Goal: Task Accomplishment & Management: Manage account settings

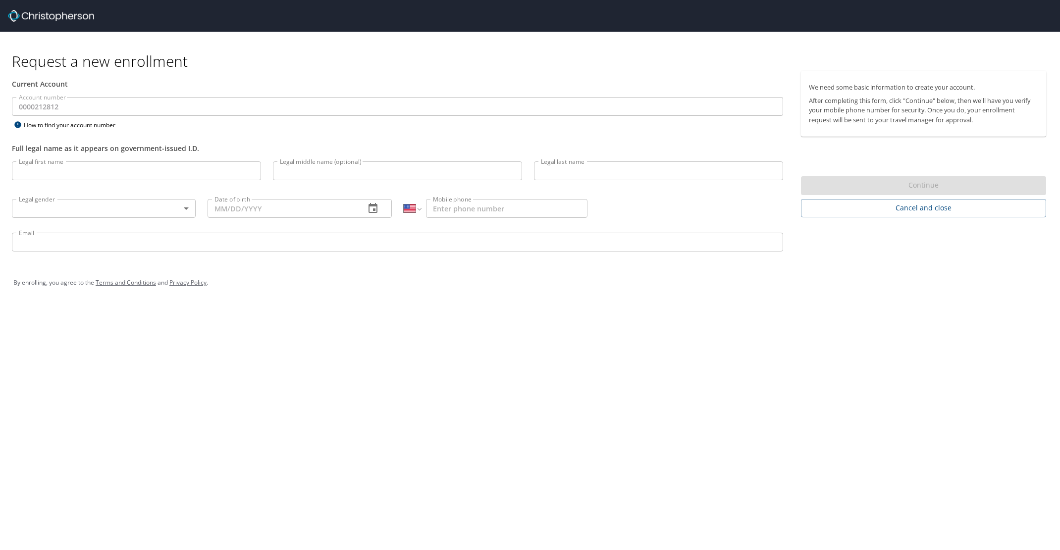
select select "US"
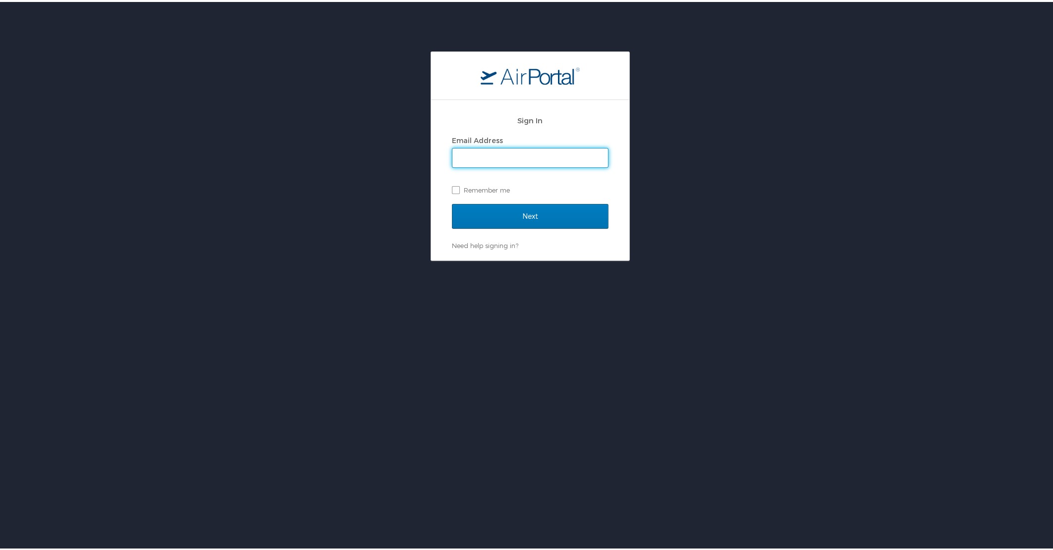
type input "john.bolton@sdl.usu.edu"
click at [468, 189] on label "Remember me" at bounding box center [530, 188] width 157 height 15
click at [458, 189] on input "Remember me" at bounding box center [455, 187] width 6 height 6
checkbox input "true"
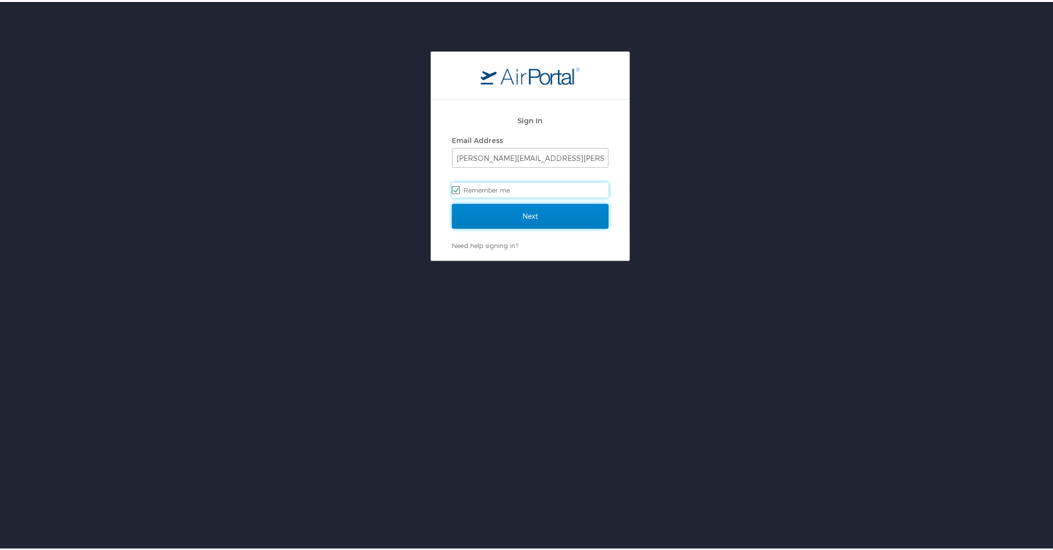
click at [499, 213] on input "Next" at bounding box center [530, 214] width 157 height 25
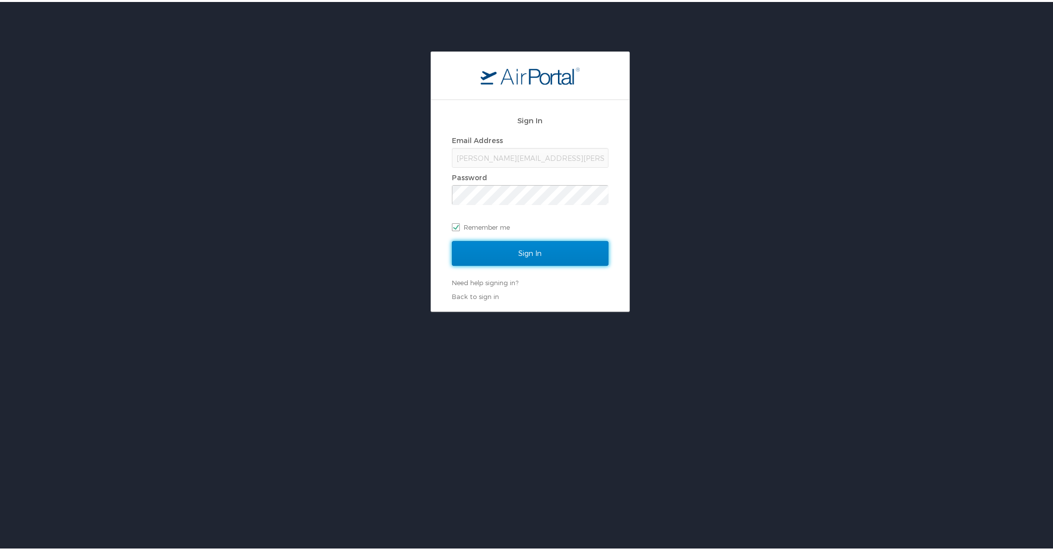
click at [500, 255] on input "Sign In" at bounding box center [530, 251] width 157 height 25
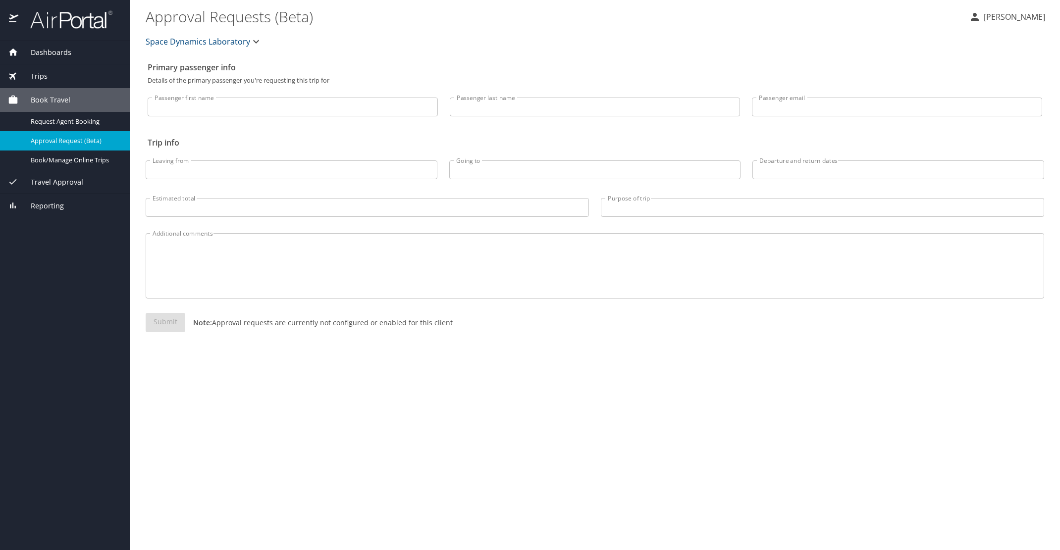
click at [44, 78] on span "Trips" at bounding box center [32, 76] width 29 height 11
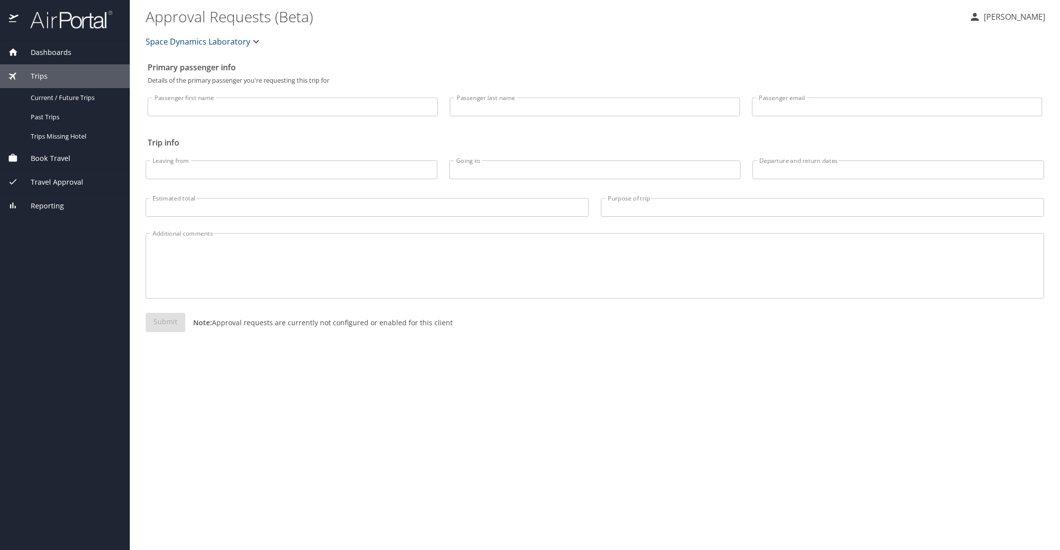
click at [48, 54] on span "Dashboards" at bounding box center [44, 52] width 53 height 11
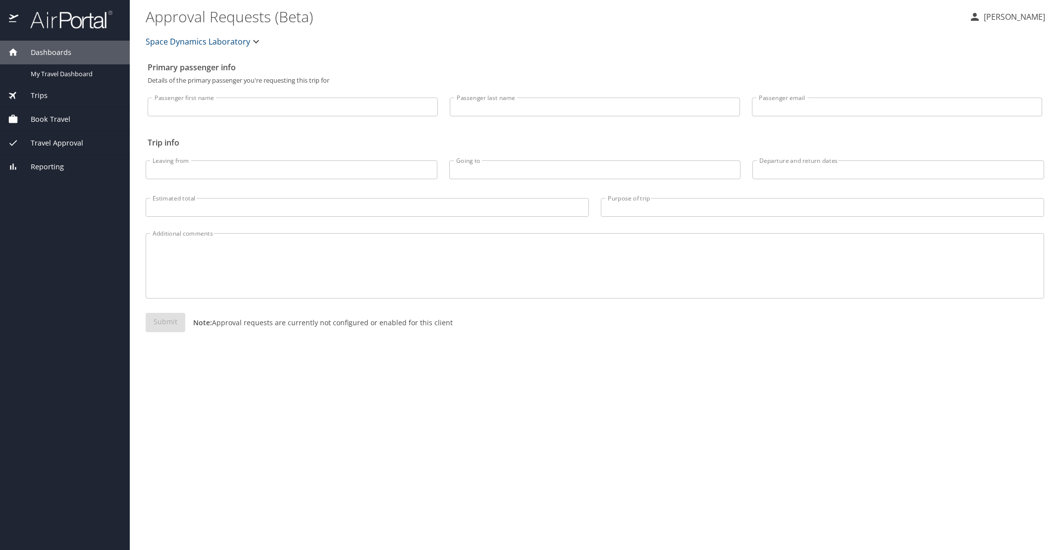
click at [44, 91] on span "Trips" at bounding box center [32, 95] width 29 height 11
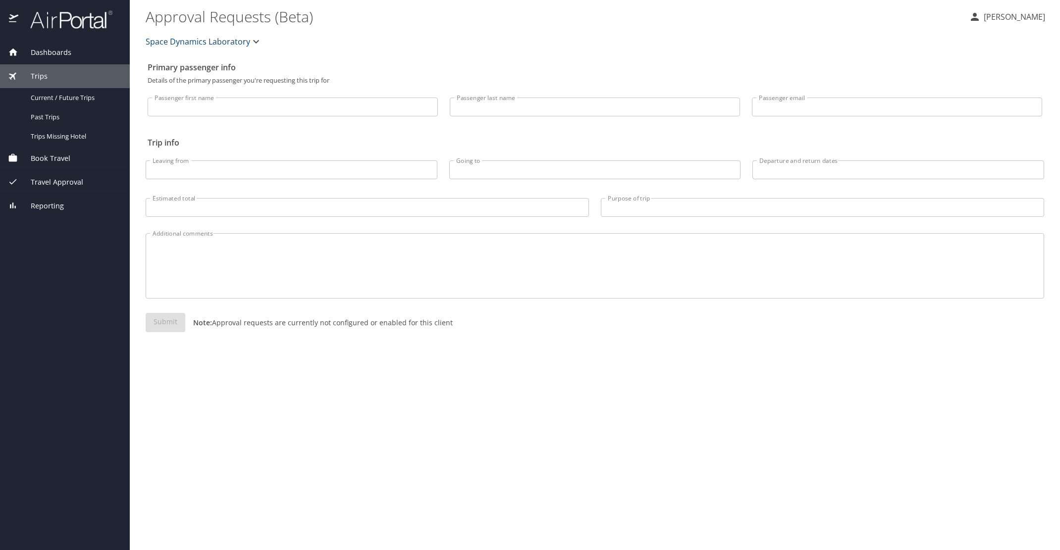
click at [52, 156] on span "Book Travel" at bounding box center [44, 158] width 52 height 11
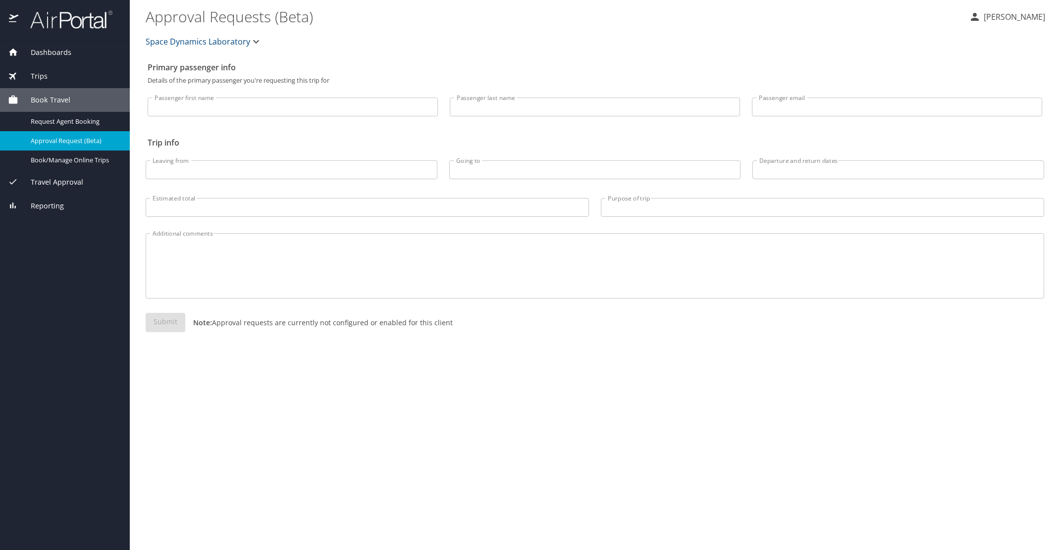
click at [58, 176] on div "Travel Approval" at bounding box center [65, 182] width 130 height 24
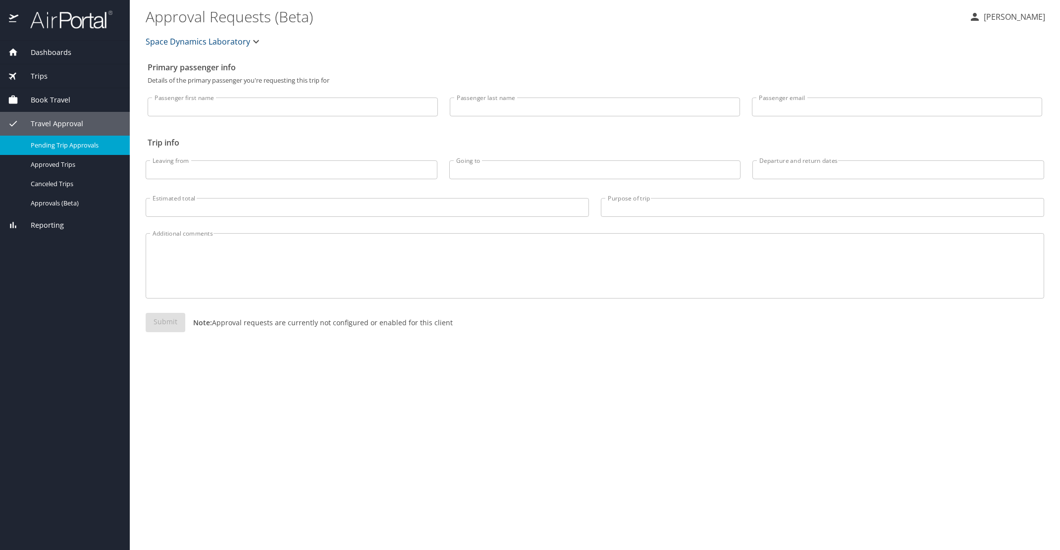
click at [83, 147] on span "Pending Trip Approvals" at bounding box center [74, 145] width 87 height 9
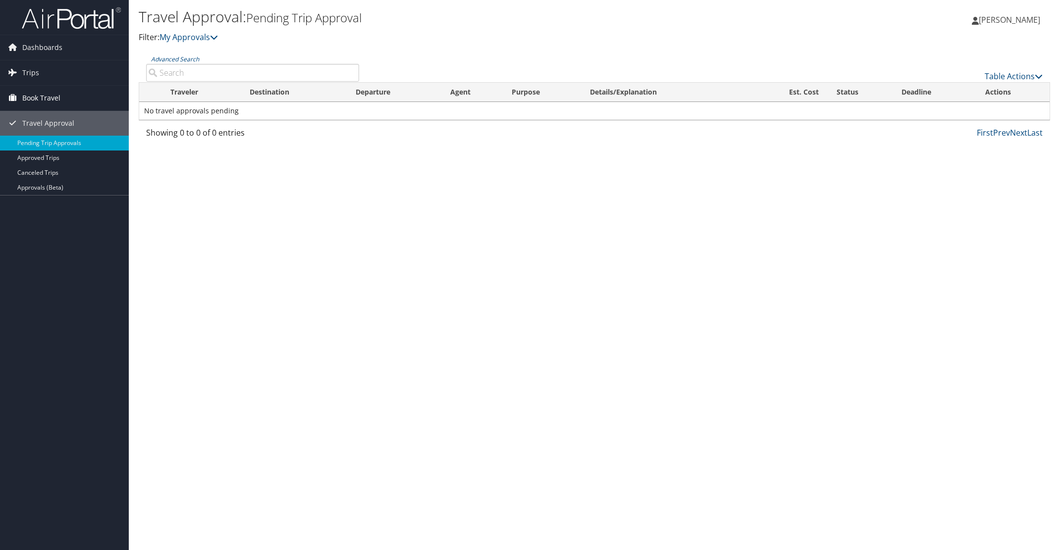
click at [34, 98] on span "Book Travel" at bounding box center [41, 98] width 38 height 25
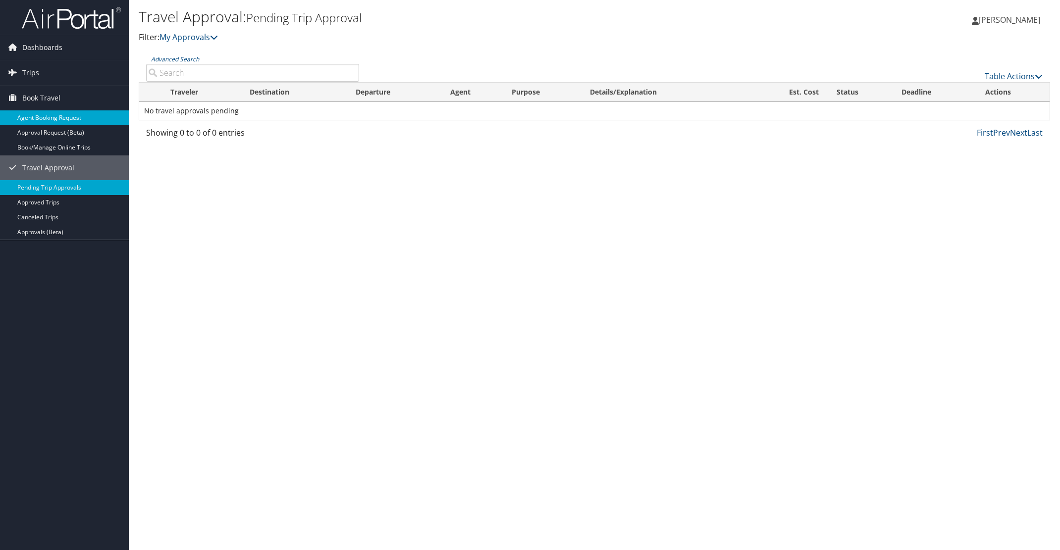
click at [40, 116] on link "Agent Booking Request" at bounding box center [64, 117] width 129 height 15
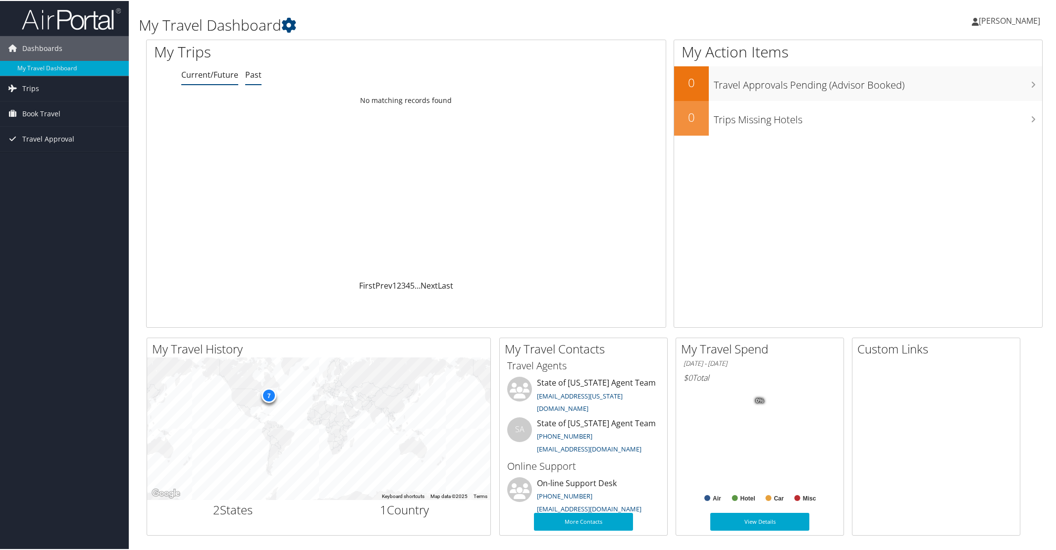
click at [255, 78] on link "Past" at bounding box center [253, 73] width 16 height 11
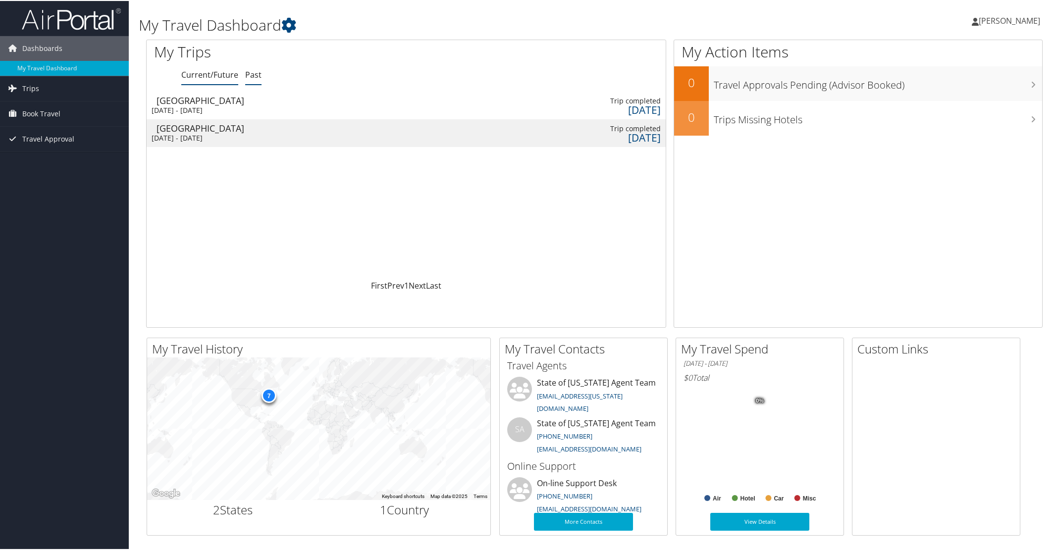
click at [206, 72] on link "Current/Future" at bounding box center [209, 73] width 57 height 11
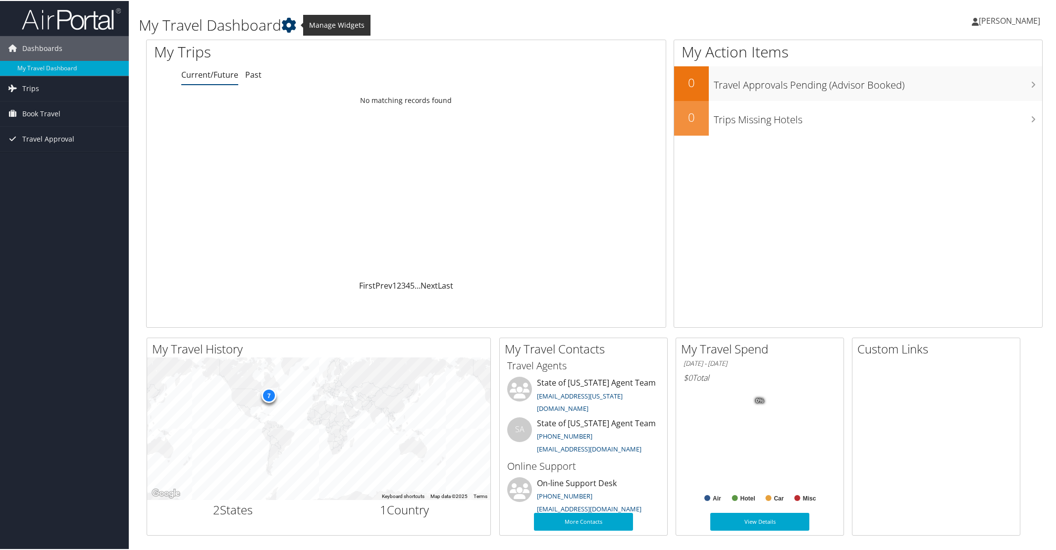
click at [294, 27] on icon at bounding box center [288, 24] width 15 height 15
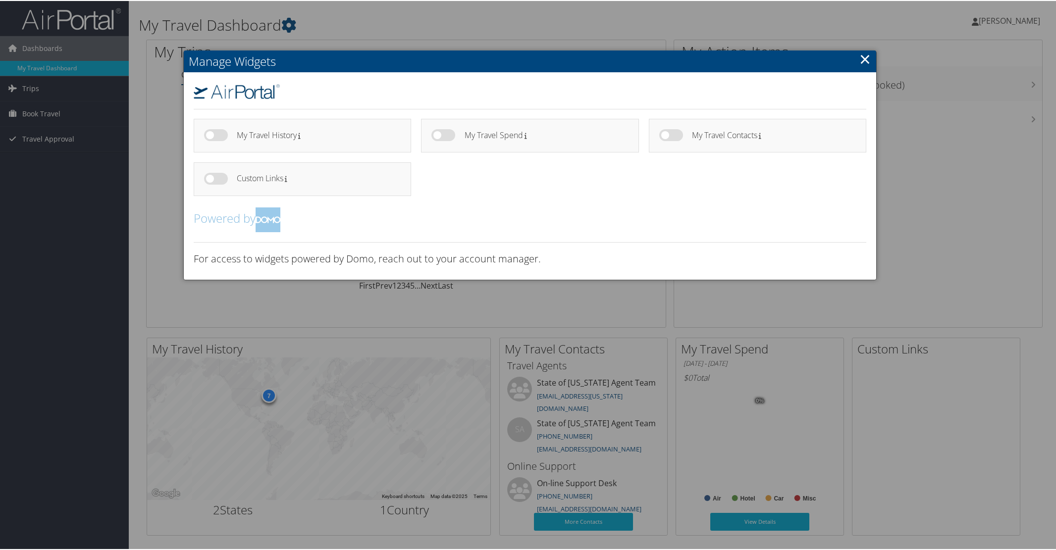
click at [351, 28] on div at bounding box center [530, 275] width 1060 height 550
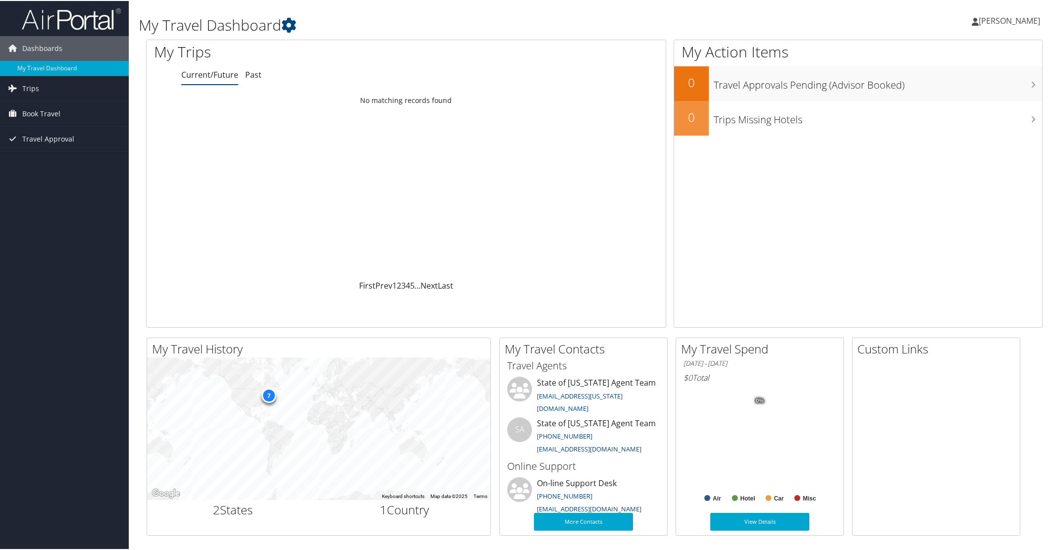
click at [999, 21] on span "[PERSON_NAME]" at bounding box center [1009, 19] width 61 height 11
click at [966, 91] on link "View Travel Profile" at bounding box center [983, 88] width 110 height 17
click at [1031, 20] on span "[PERSON_NAME]" at bounding box center [1009, 19] width 61 height 11
click at [968, 87] on link "View Travel Profile" at bounding box center [983, 88] width 110 height 17
